Goal: Communication & Community: Share content

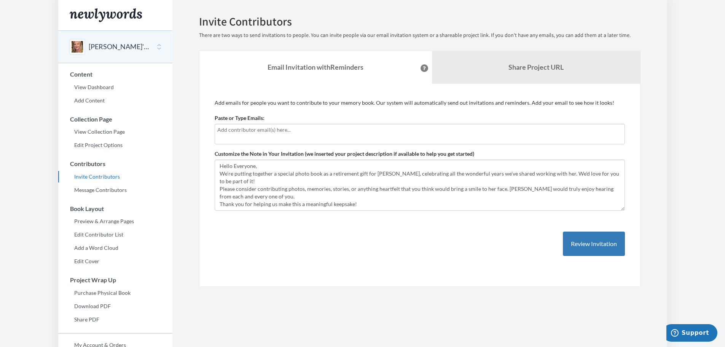
click at [365, 133] on input "text" at bounding box center [419, 130] width 405 height 8
click at [556, 131] on input "text" at bounding box center [419, 130] width 405 height 8
drag, startPoint x: 281, startPoint y: 131, endPoint x: 202, endPoint y: 128, distance: 78.8
click at [202, 128] on div "Add emails for people you want to contribute to your memory book. Our system wi…" at bounding box center [420, 185] width 442 height 203
type input "[EMAIL_ADDRESS][DOMAIN_NAME]"
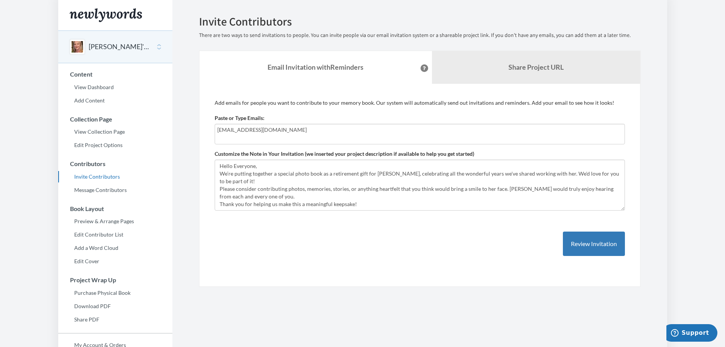
click at [463, 134] on div "[EMAIL_ADDRESS][DOMAIN_NAME]" at bounding box center [420, 134] width 410 height 21
click at [576, 241] on button "Review Invitation" at bounding box center [594, 243] width 62 height 25
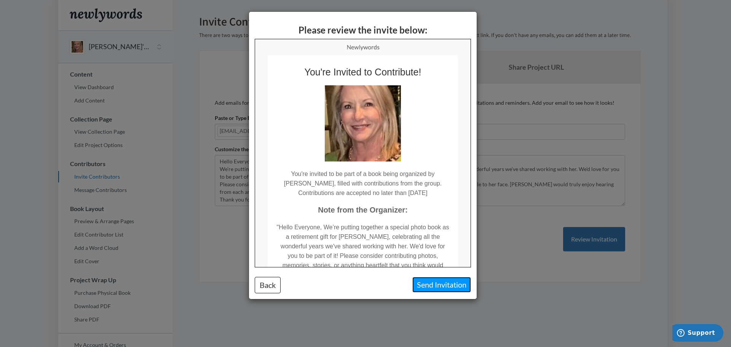
click at [442, 286] on button "Send Invitation" at bounding box center [441, 285] width 59 height 16
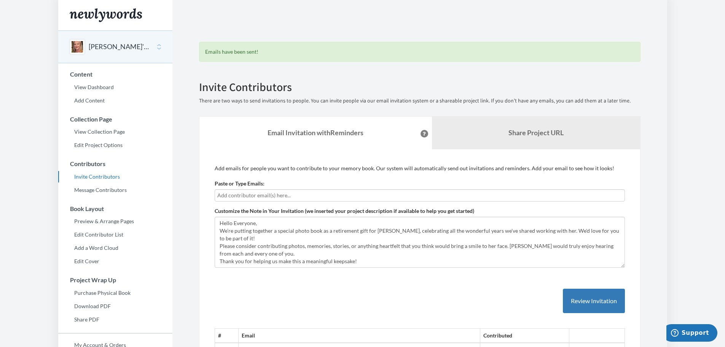
click at [292, 197] on input "text" at bounding box center [419, 195] width 405 height 8
type input "[EMAIL_ADDRESS][DOMAIN_NAME]"
click at [573, 292] on button "Review Invitation" at bounding box center [594, 301] width 62 height 25
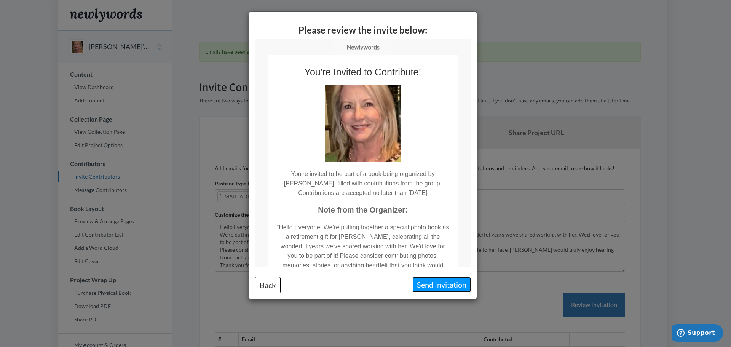
click at [451, 281] on button "Send Invitation" at bounding box center [441, 285] width 59 height 16
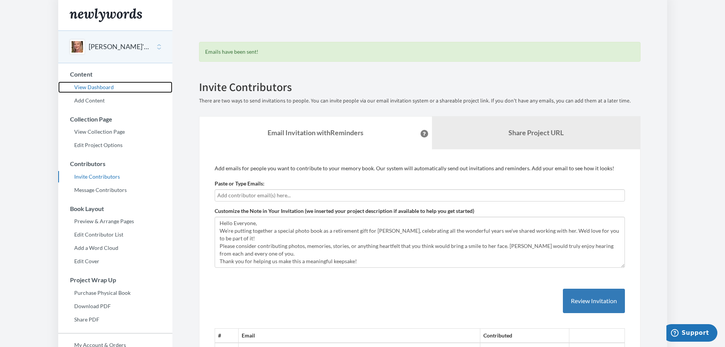
click at [105, 89] on link "View Dashboard" at bounding box center [115, 86] width 114 height 11
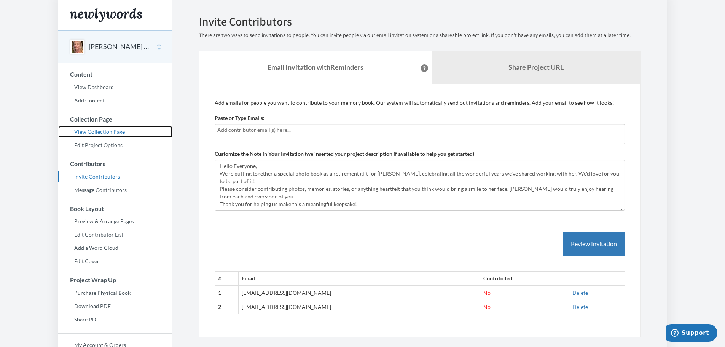
click at [103, 132] on link "View Collection Page" at bounding box center [115, 131] width 114 height 11
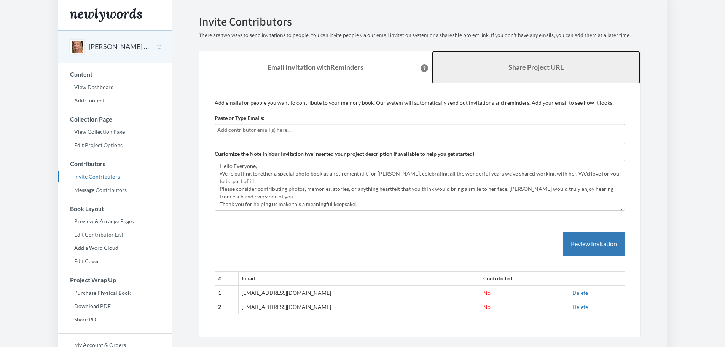
click at [533, 60] on link "Share Project URL" at bounding box center [536, 67] width 208 height 33
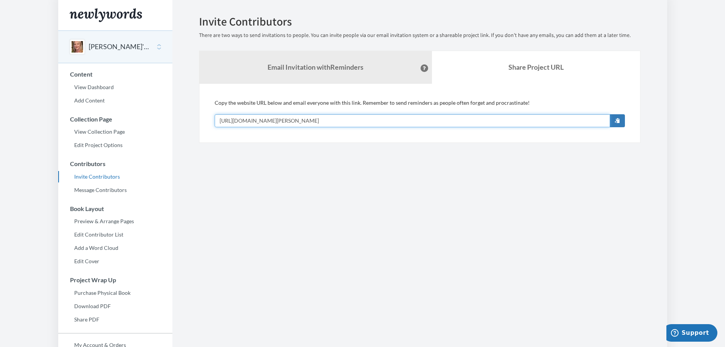
click at [360, 115] on input "[URL][DOMAIN_NAME][PERSON_NAME]" at bounding box center [413, 120] width 396 height 13
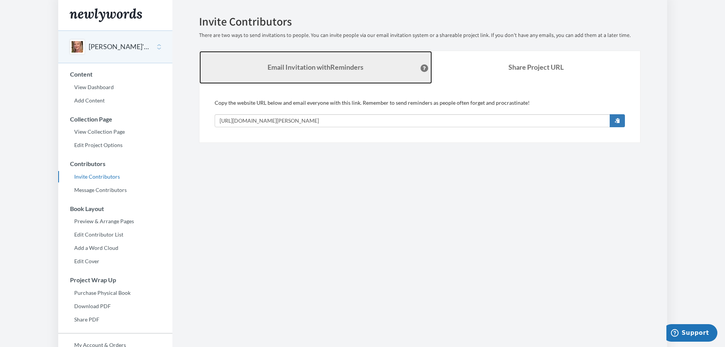
click at [297, 76] on link "Email Invitation with Reminders" at bounding box center [316, 67] width 233 height 33
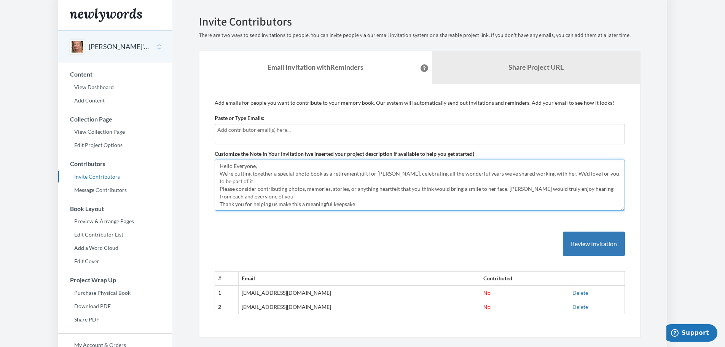
drag, startPoint x: 219, startPoint y: 166, endPoint x: 388, endPoint y: 216, distance: 176.5
click at [388, 216] on div "Add emails for people you want to contribute to your memory book. Our system wi…" at bounding box center [420, 210] width 410 height 223
click at [479, 238] on div "# Email Contributed 1 maria_garza@oxy.com No Delete 2 martha_locklin@oxy.com No…" at bounding box center [420, 265] width 410 height 98
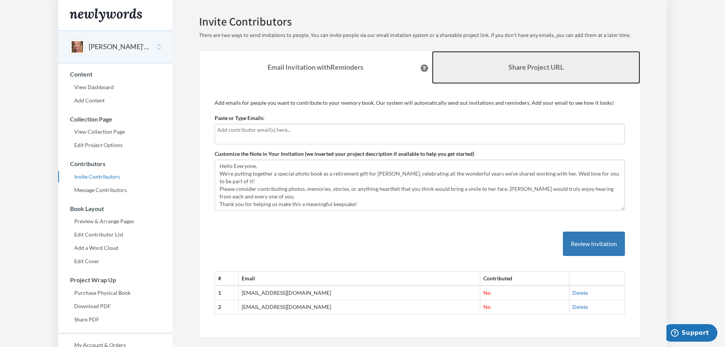
click at [526, 67] on b "Share Project URL" at bounding box center [536, 67] width 55 height 8
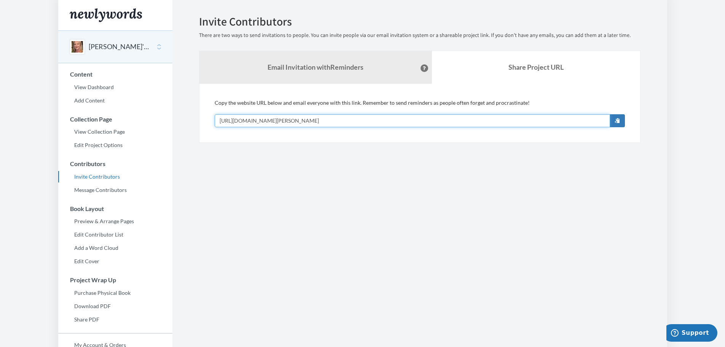
click at [421, 120] on input "[URL][DOMAIN_NAME][PERSON_NAME]" at bounding box center [413, 120] width 396 height 13
click at [102, 88] on link "View Dashboard" at bounding box center [115, 86] width 114 height 11
